Goal: Task Accomplishment & Management: Manage account settings

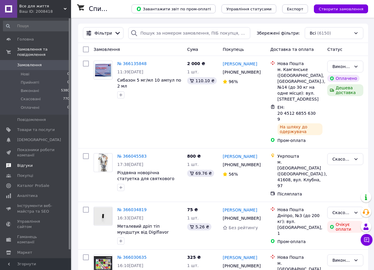
click at [23, 163] on span "Відгуки" at bounding box center [24, 165] width 15 height 5
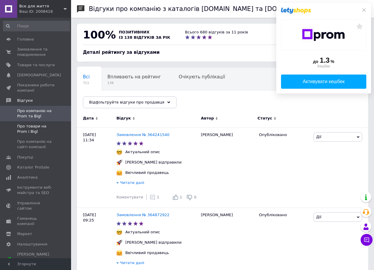
click at [35, 128] on span "Про товари на Prom і Bigl" at bounding box center [36, 129] width 38 height 11
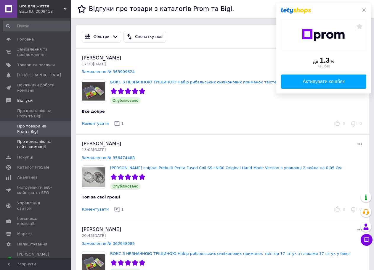
click at [33, 141] on span "Про компанію на сайті компанії" at bounding box center [36, 144] width 38 height 11
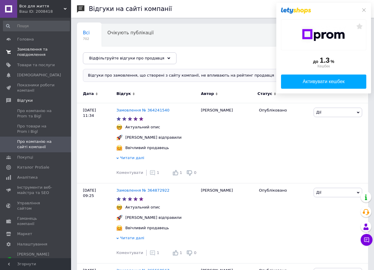
click at [27, 50] on span "Замовлення та повідомлення" at bounding box center [36, 52] width 38 height 11
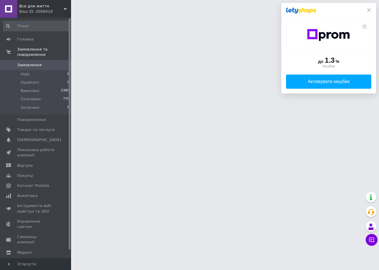
click at [369, 9] on icon at bounding box center [368, 10] width 5 height 5
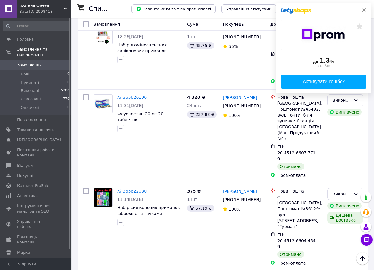
scroll to position [1177, 0]
click at [365, 9] on icon at bounding box center [364, 10] width 4 height 4
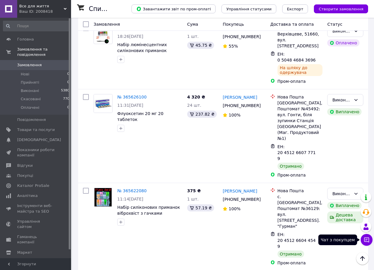
click at [367, 239] on icon at bounding box center [366, 240] width 5 height 5
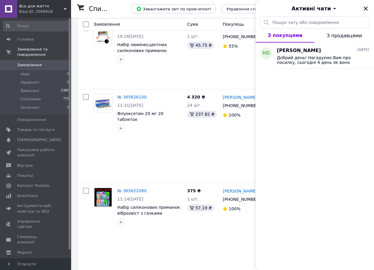
click at [366, 7] on icon "Закрити" at bounding box center [365, 8] width 7 height 7
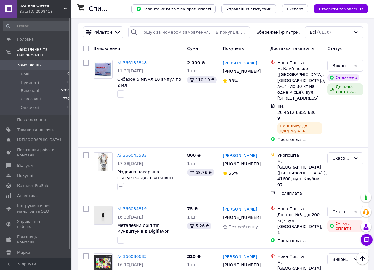
scroll to position [0, 0]
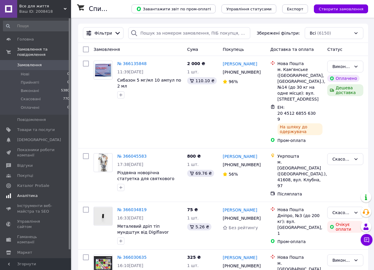
click at [30, 193] on span "Аналітика" at bounding box center [27, 195] width 20 height 5
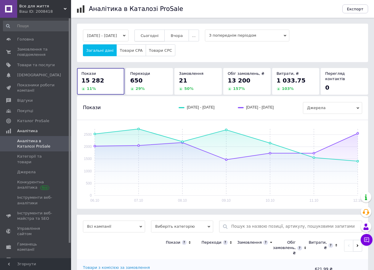
click at [159, 36] on span "Сьогодні" at bounding box center [150, 35] width 18 height 4
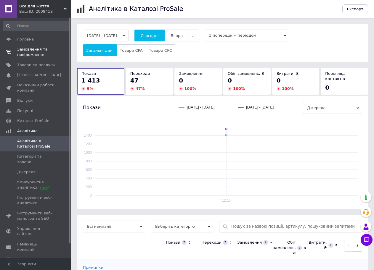
click at [26, 51] on span "Замовлення та повідомлення" at bounding box center [36, 52] width 38 height 11
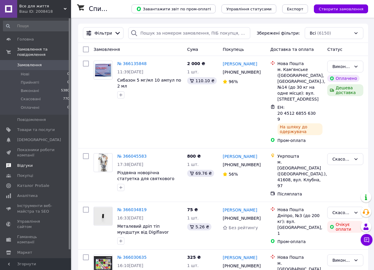
click at [22, 163] on span "Відгуки" at bounding box center [24, 165] width 15 height 5
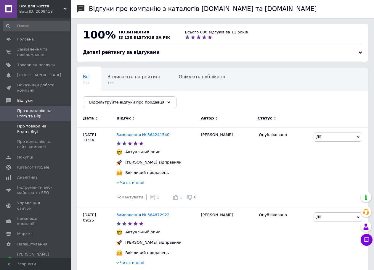
click at [41, 126] on span "Про товари на Prom і Bigl" at bounding box center [36, 129] width 38 height 11
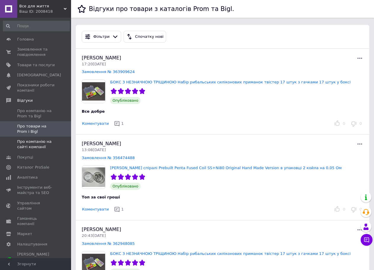
click at [35, 143] on span "Про компанію на сайті компанії" at bounding box center [36, 144] width 38 height 11
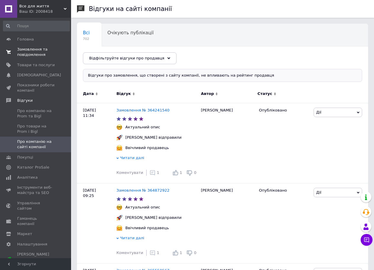
click at [29, 51] on span "Замовлення та повідомлення" at bounding box center [36, 52] width 38 height 11
